Goal: Information Seeking & Learning: Find specific fact

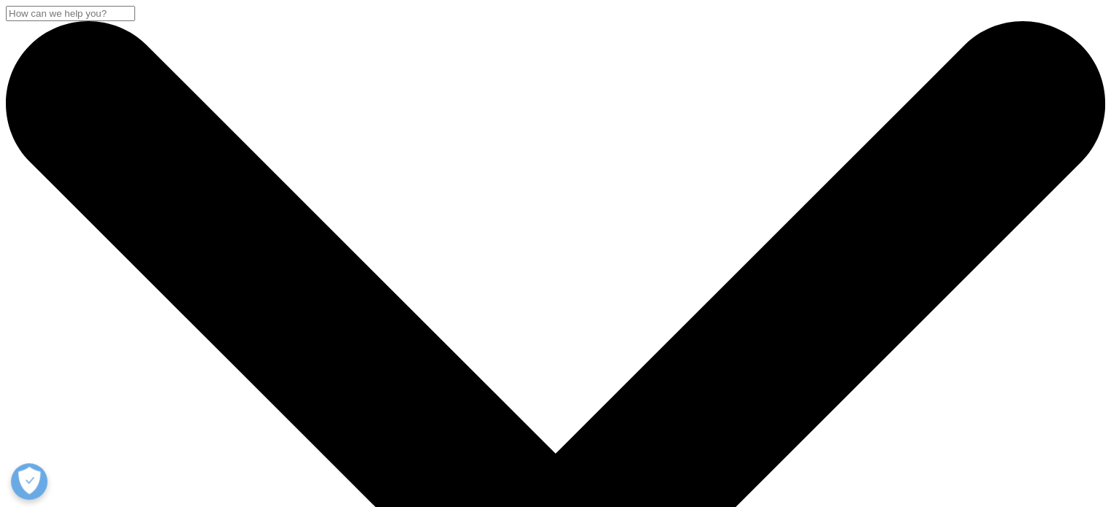
click at [135, 21] on input "Search" at bounding box center [70, 13] width 129 height 15
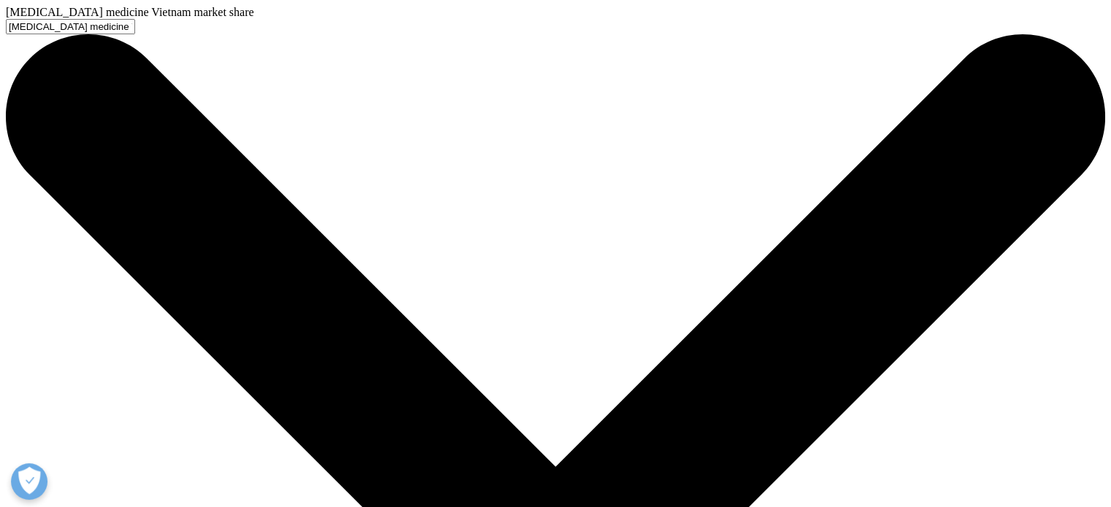
type input "[MEDICAL_DATA] medicine Vietnam market share"
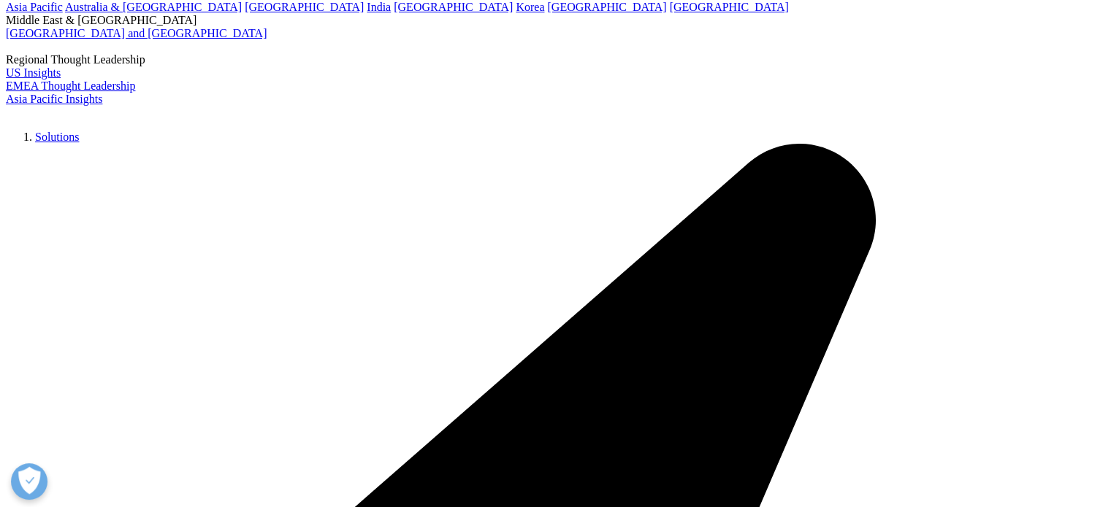
scroll to position [204, 0]
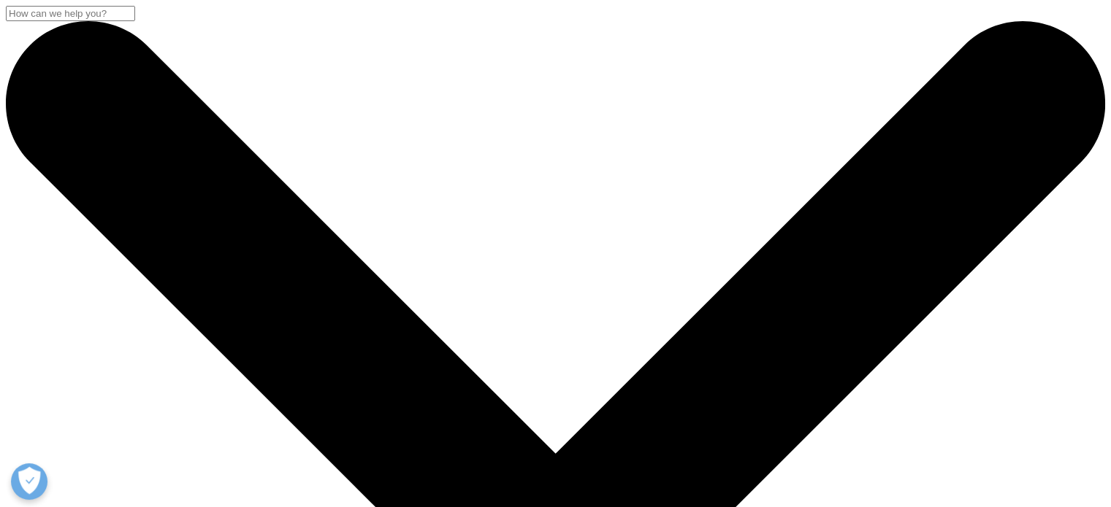
type input "vietnam pharmaceutical market"
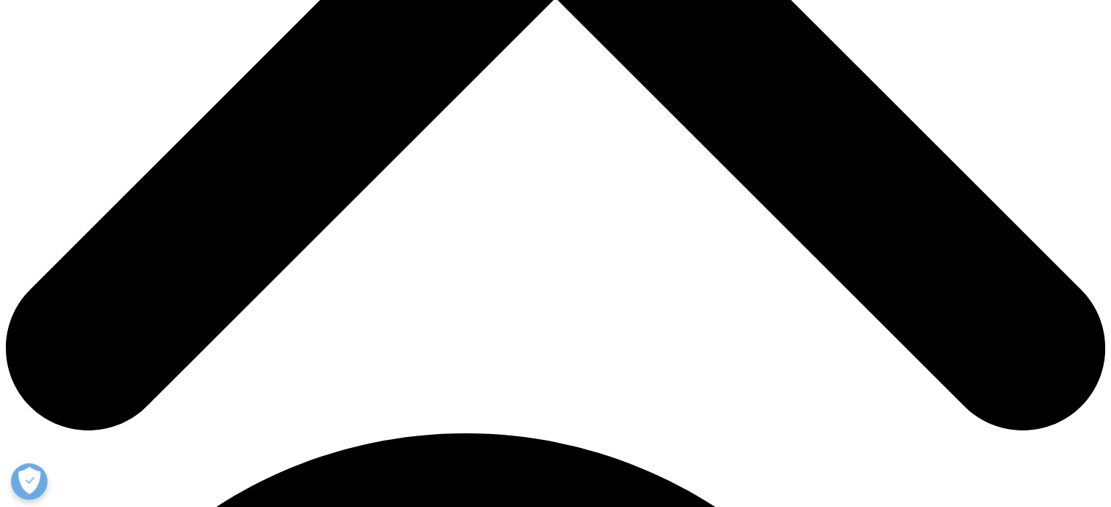
scroll to position [365, 0]
